Goal: Information Seeking & Learning: Learn about a topic

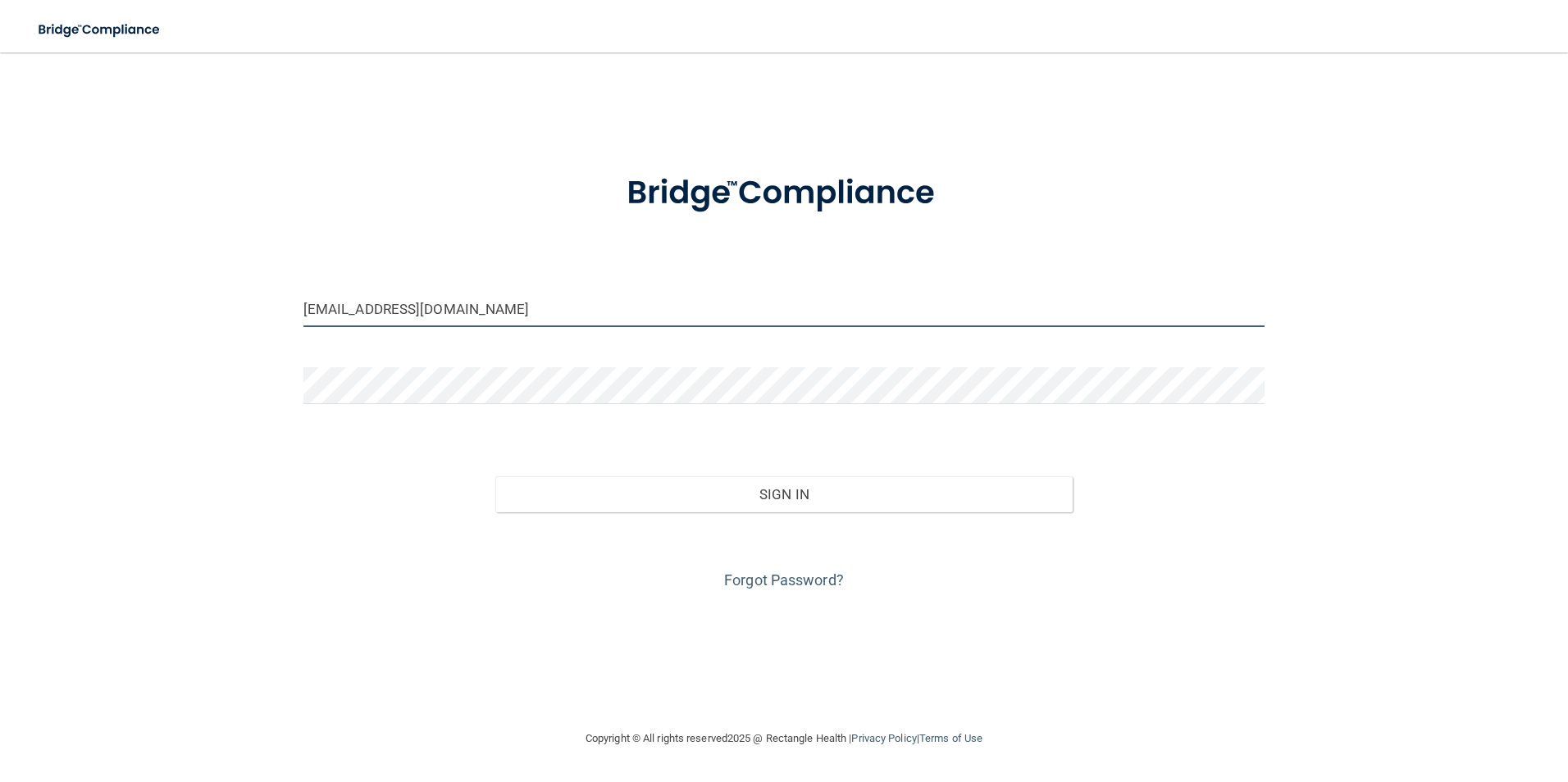
drag, startPoint x: 463, startPoint y: 321, endPoint x: 271, endPoint y: 295, distance: 193.8
click at [271, 295] on div "[EMAIL_ADDRESS][DOMAIN_NAME] Invalid email/password. You don't have permission …" at bounding box center [784, 390] width 1502 height 643
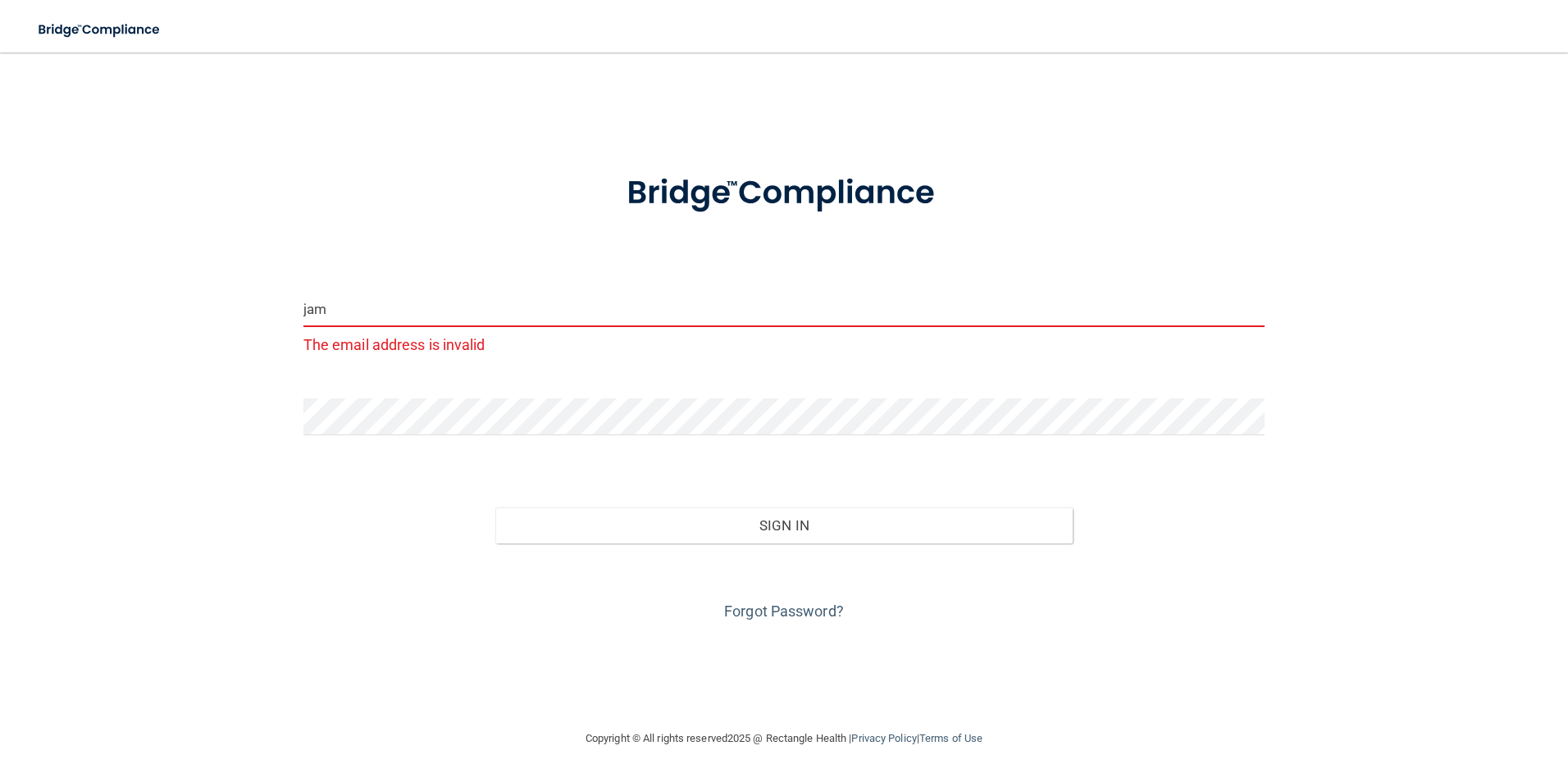
type input "[PERSON_NAME][EMAIL_ADDRESS][PERSON_NAME][DOMAIN_NAME]"
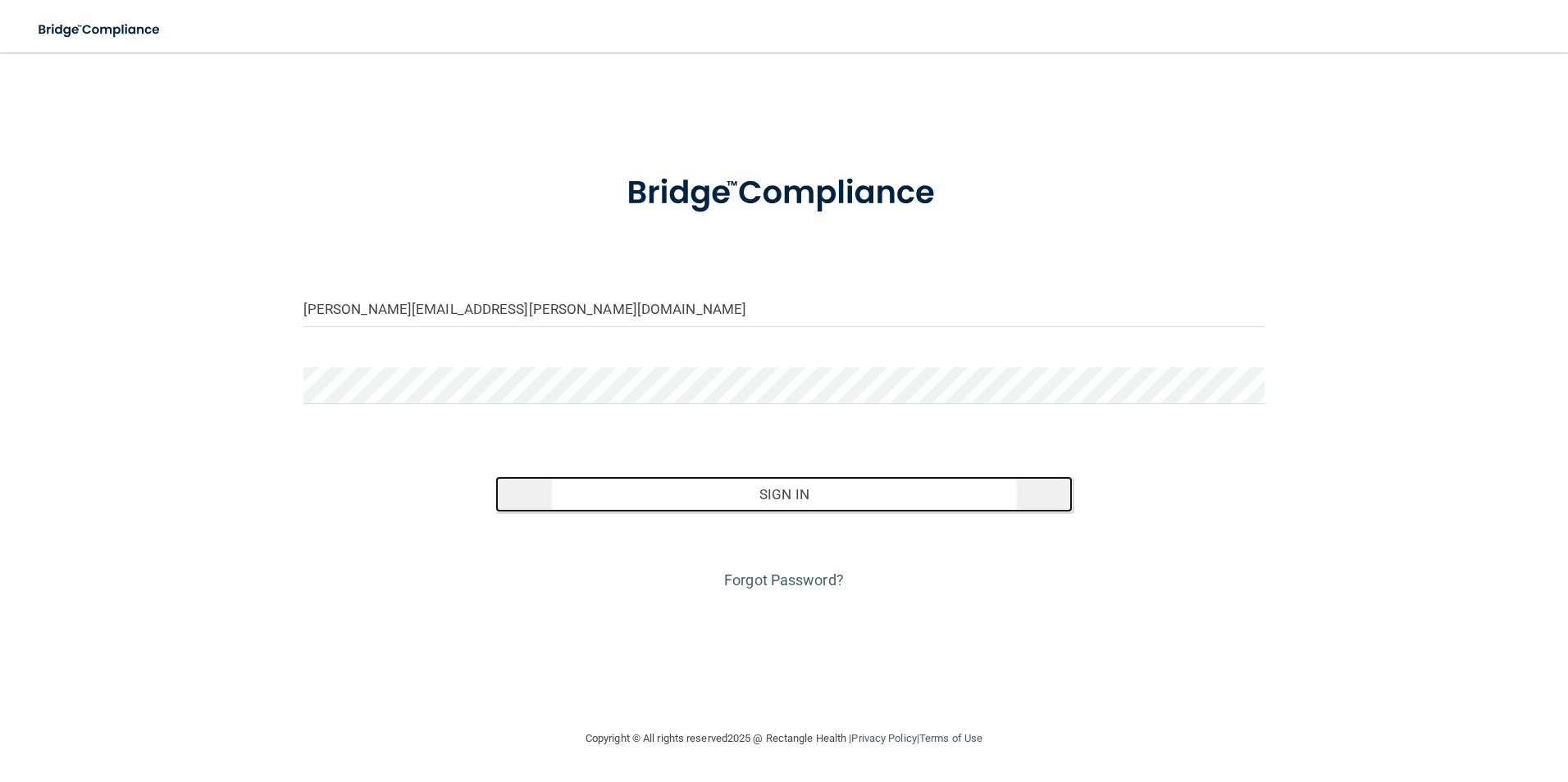
click at [809, 499] on button "Sign In" at bounding box center [784, 494] width 577 height 36
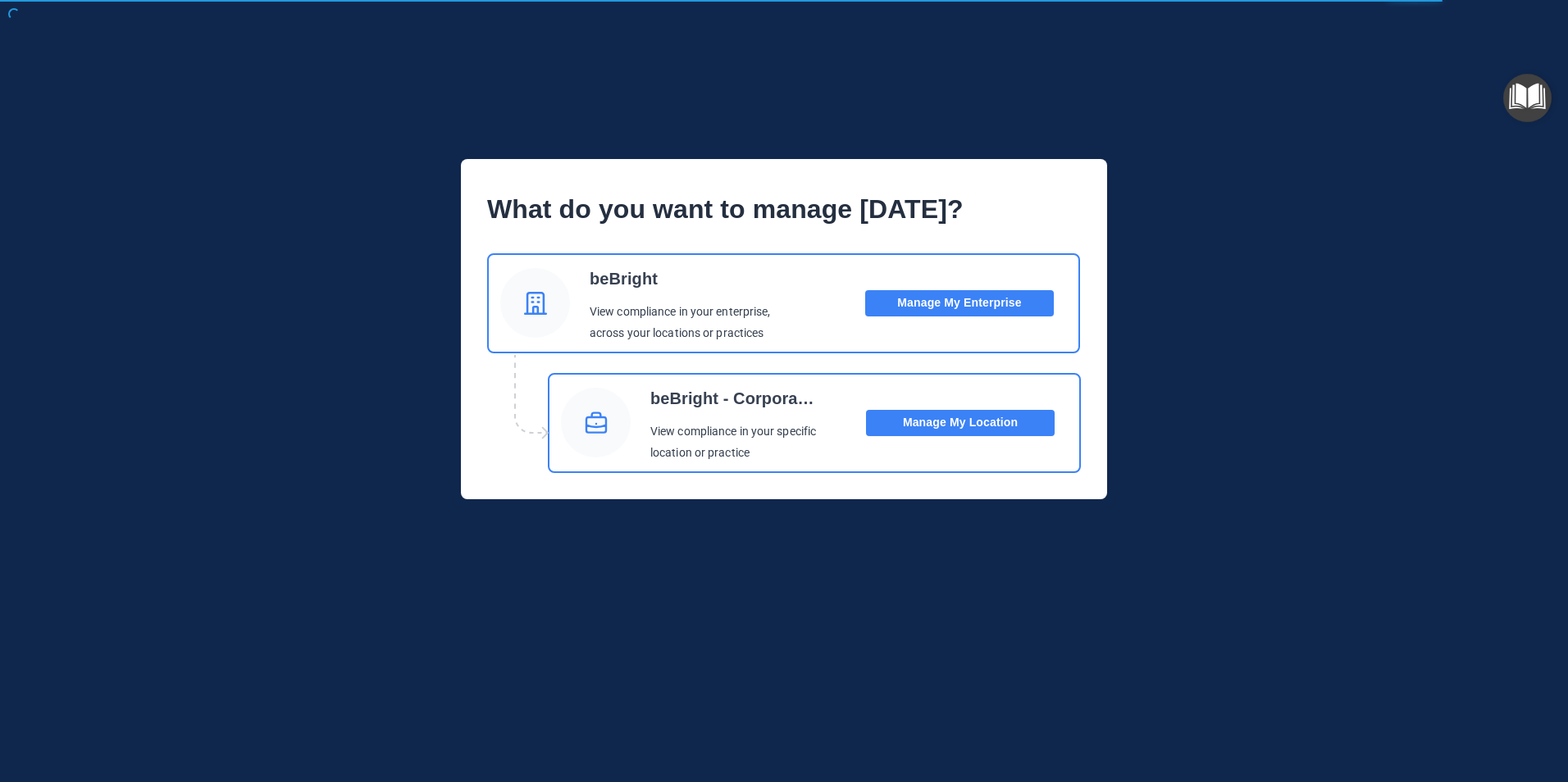
click at [1517, 92] on img "Open Resource Center" at bounding box center [1527, 97] width 48 height 48
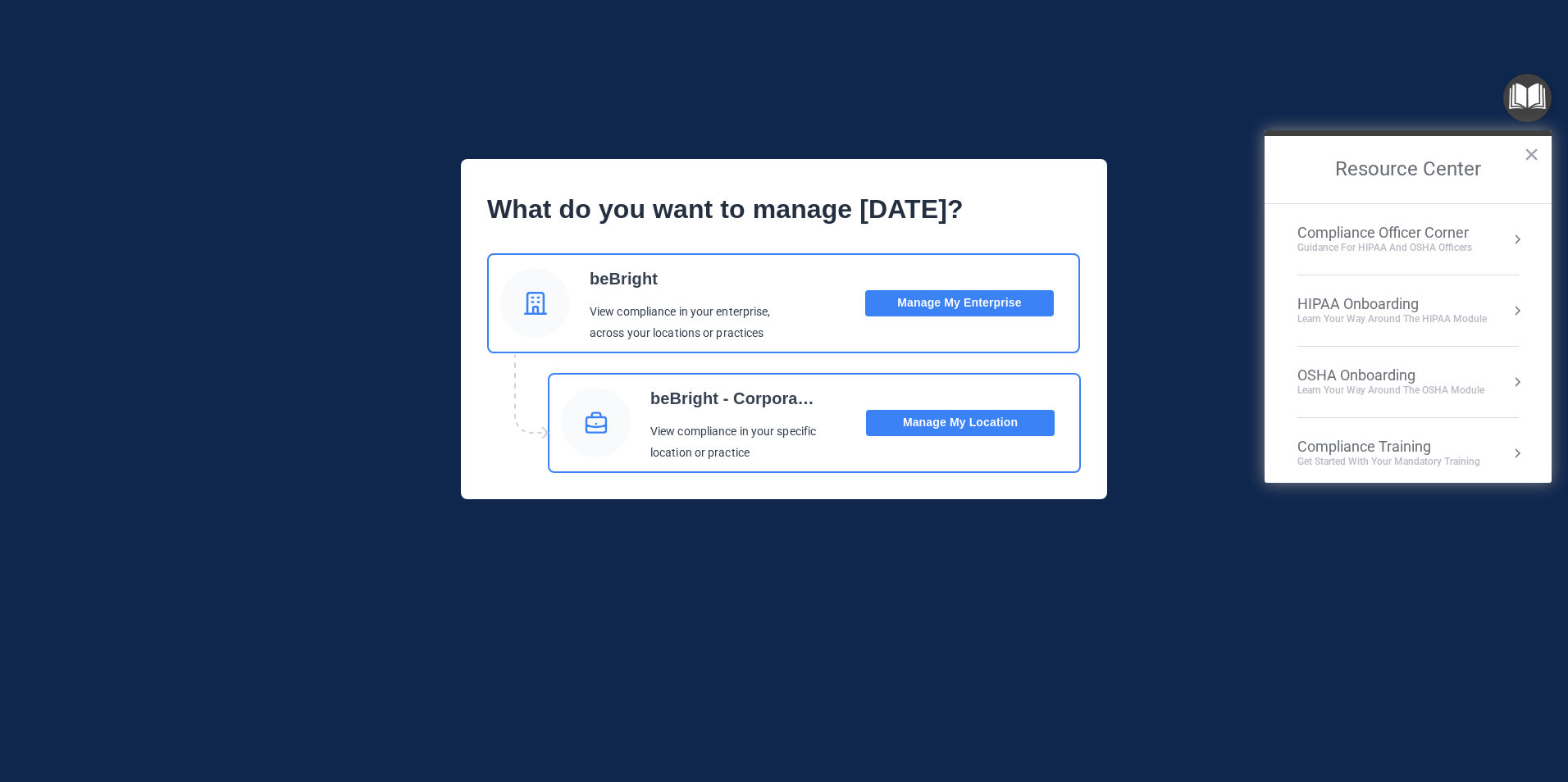
click at [1352, 447] on div "Compliance Training" at bounding box center [1388, 447] width 183 height 18
click at [1370, 233] on div "HIPAA Training for Admins" at bounding box center [1363, 231] width 170 height 15
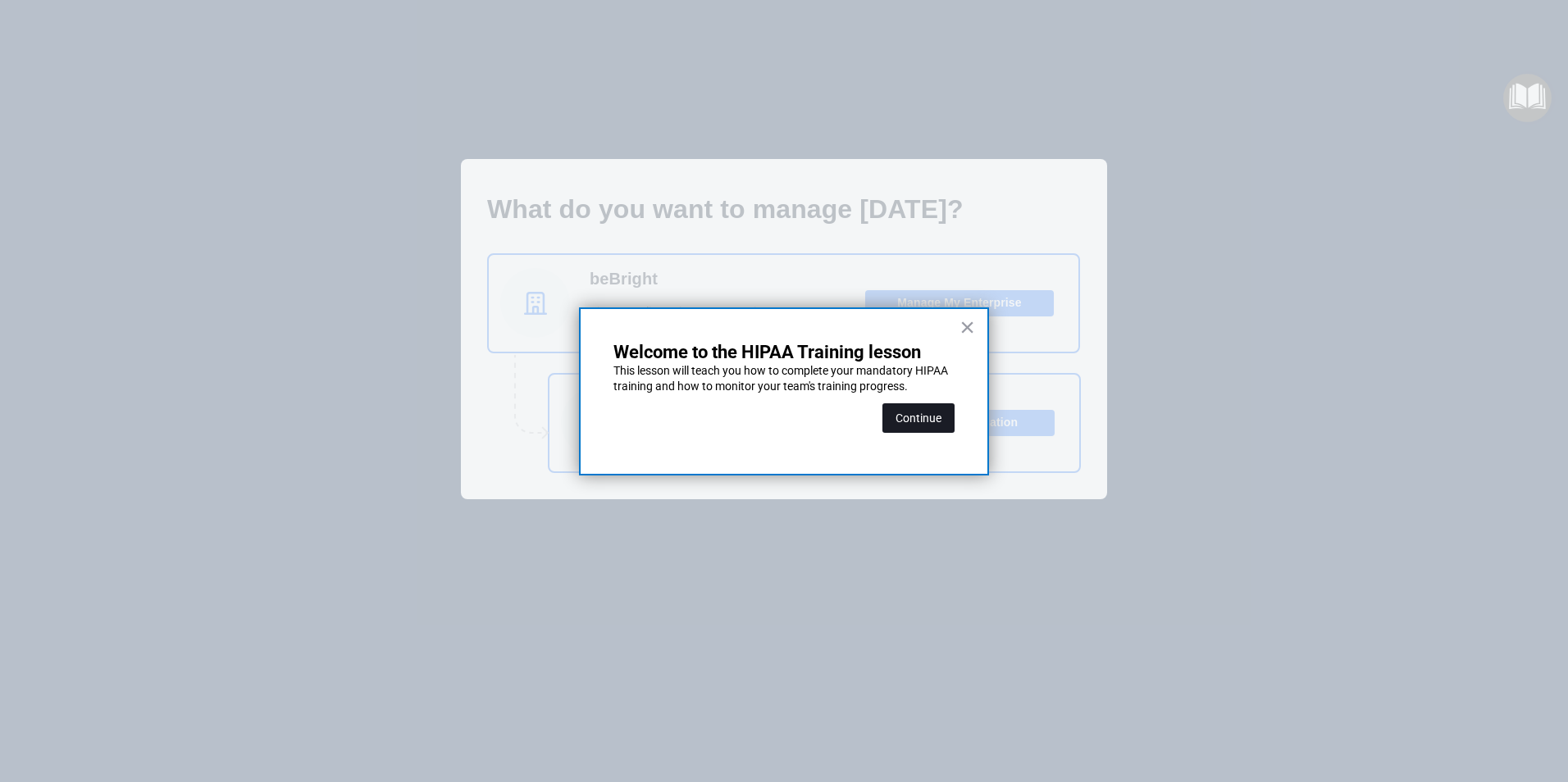
click at [920, 418] on button "Continue" at bounding box center [918, 419] width 72 height 30
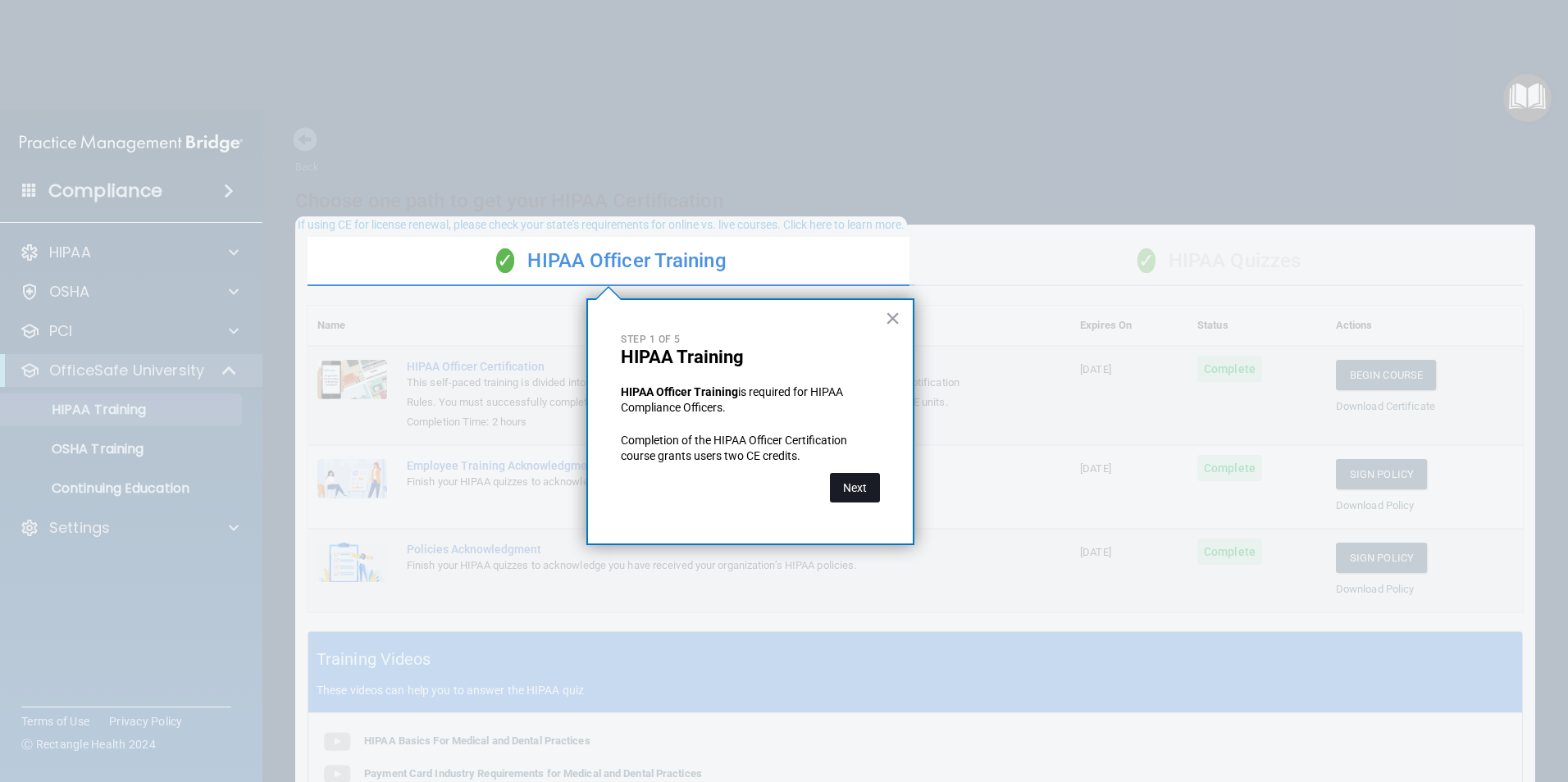
click at [852, 491] on button "Next" at bounding box center [855, 488] width 50 height 30
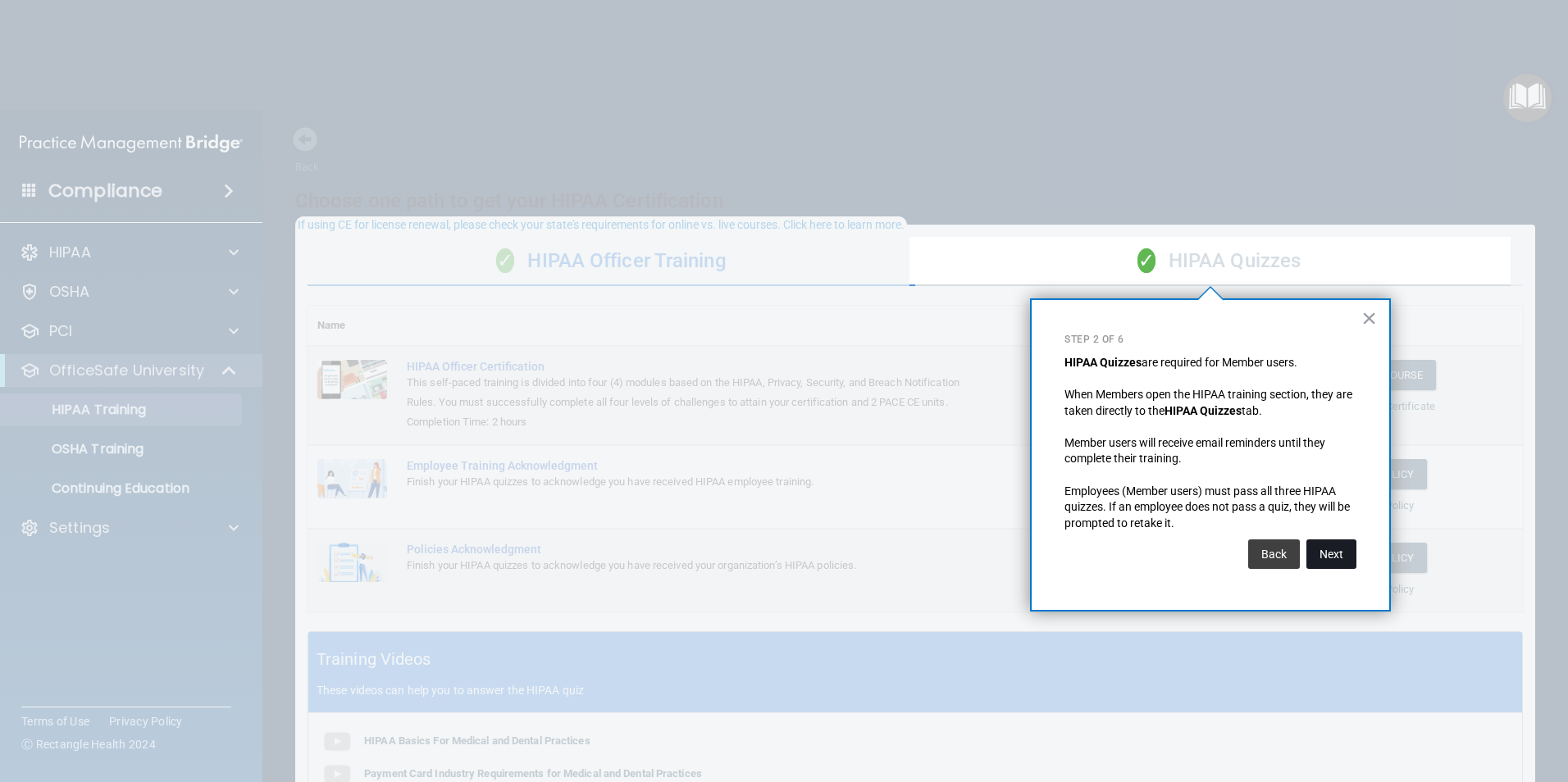
click at [1329, 566] on button "Next" at bounding box center [1330, 555] width 50 height 30
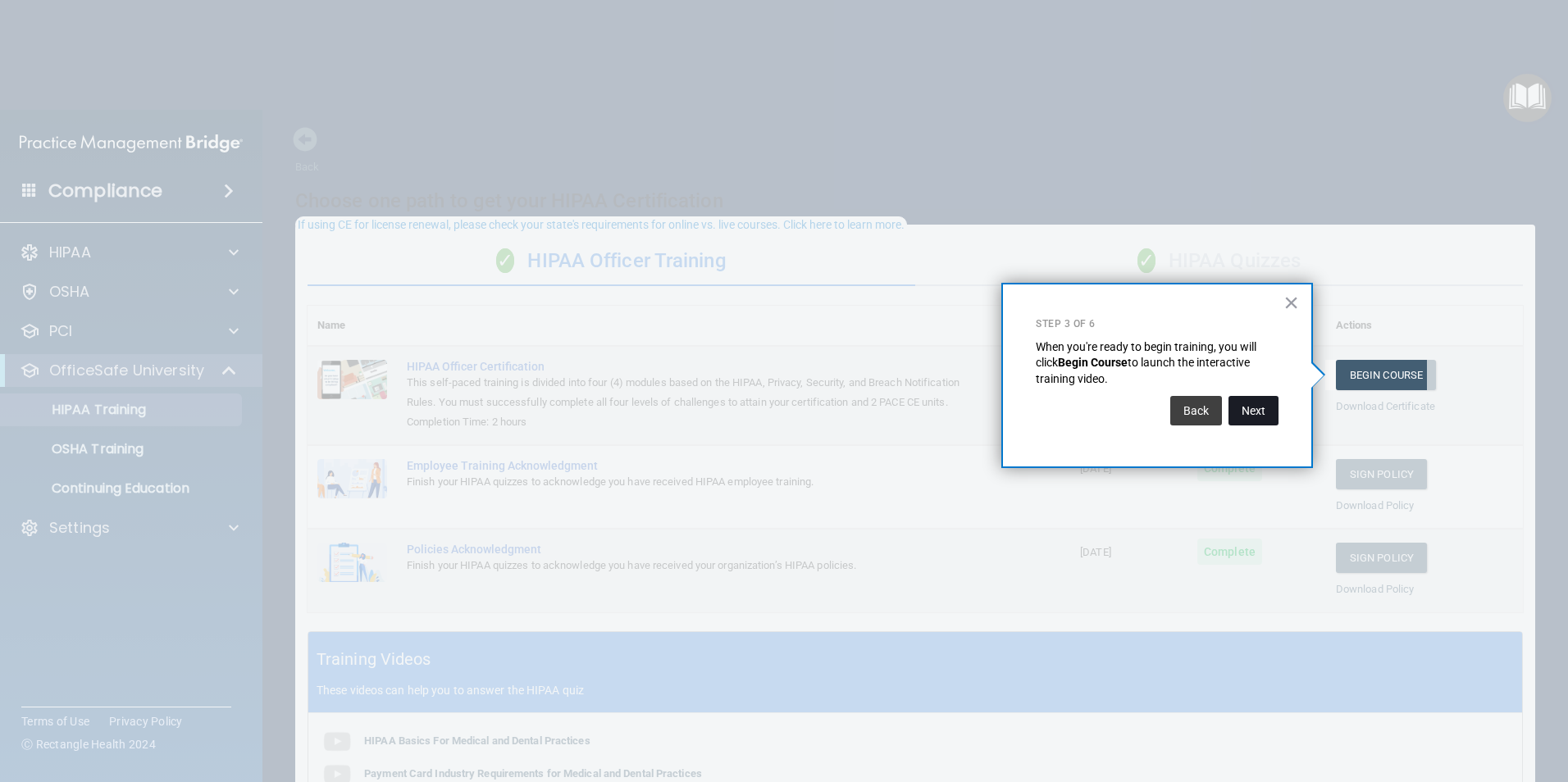
click at [1245, 410] on button "Next" at bounding box center [1253, 411] width 50 height 30
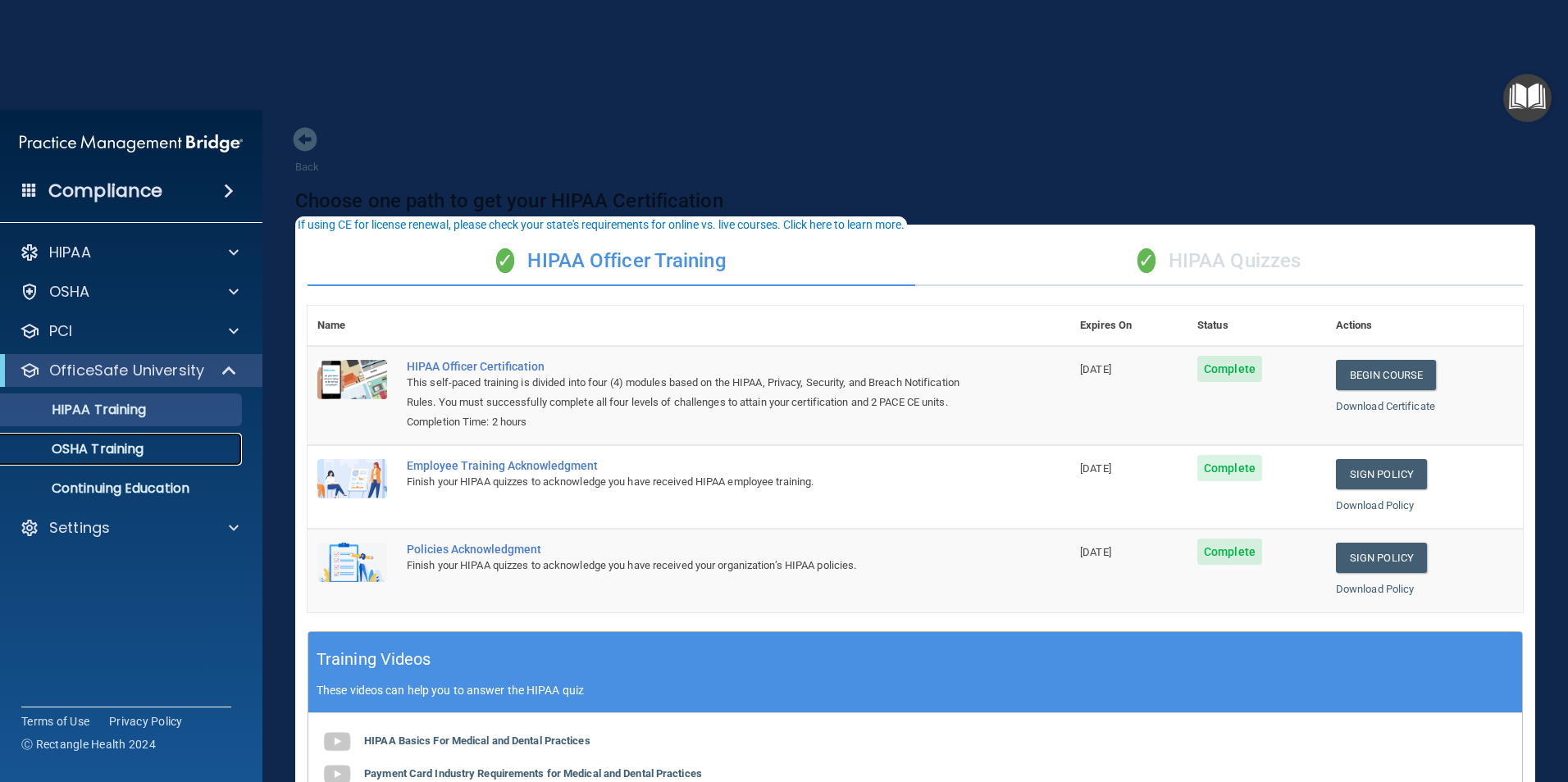
click at [115, 444] on p "OSHA Training" at bounding box center [76, 449] width 132 height 17
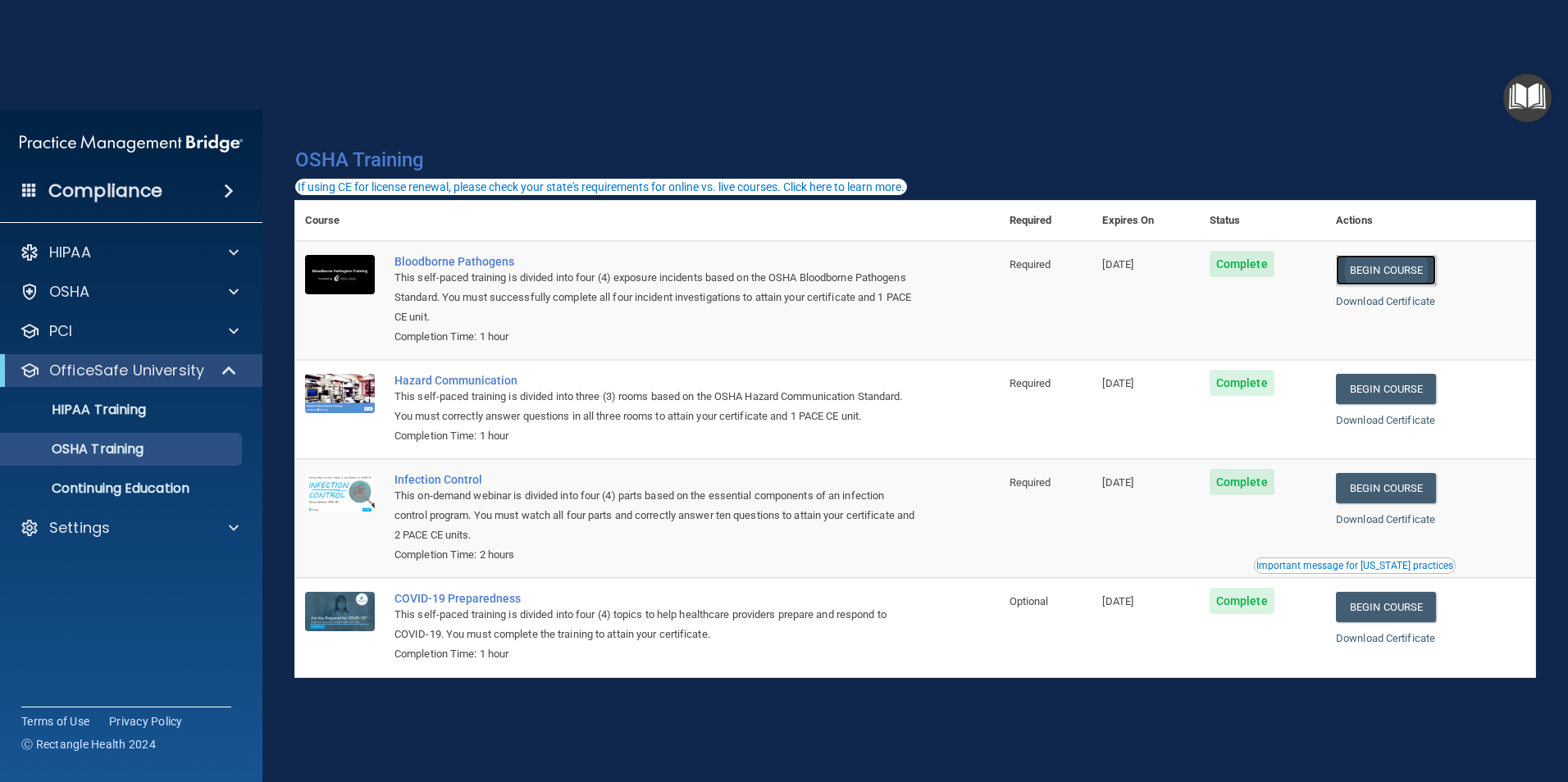
click at [1372, 276] on link "Begin Course" at bounding box center [1385, 270] width 100 height 31
